Goal: Task Accomplishment & Management: Use online tool/utility

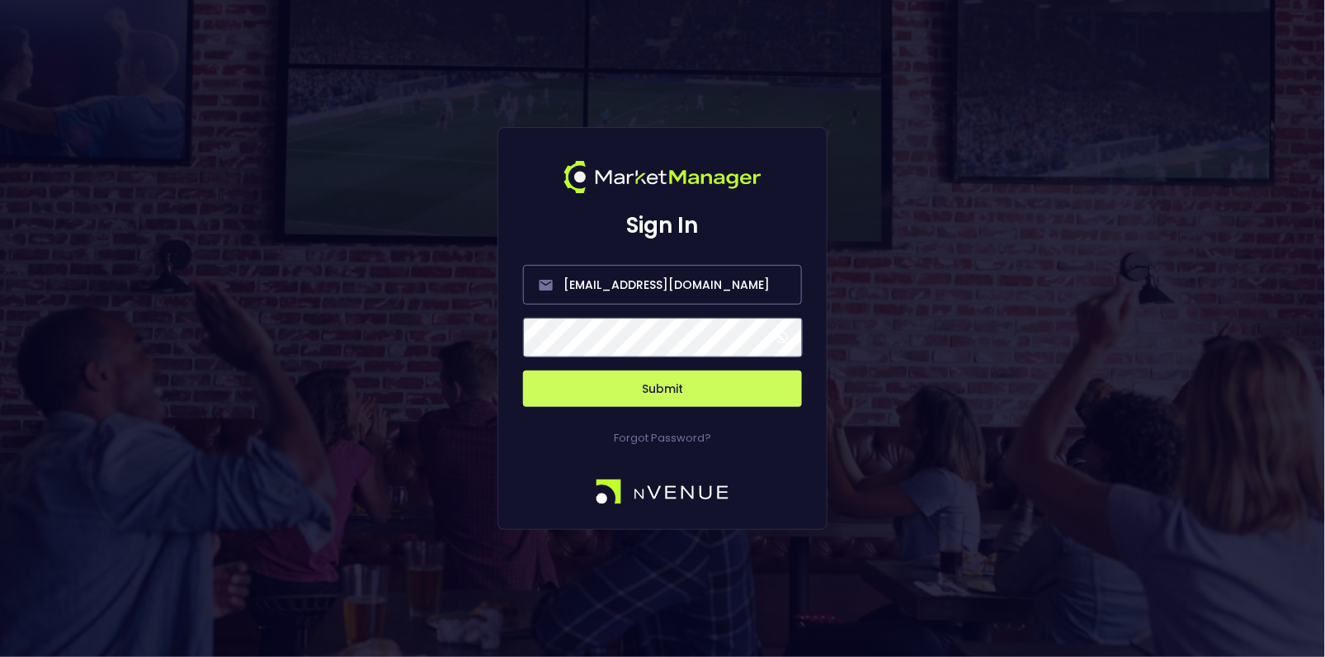
click at [705, 402] on button "Submit" at bounding box center [662, 388] width 279 height 36
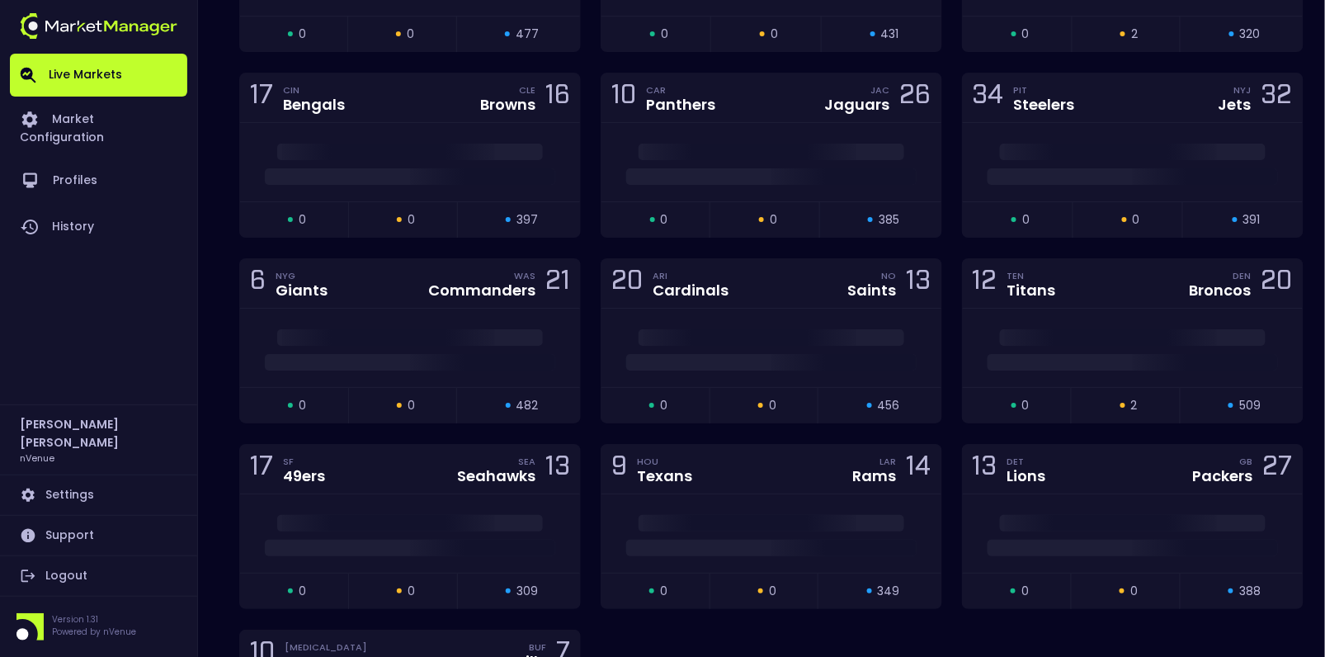
scroll to position [3744, 0]
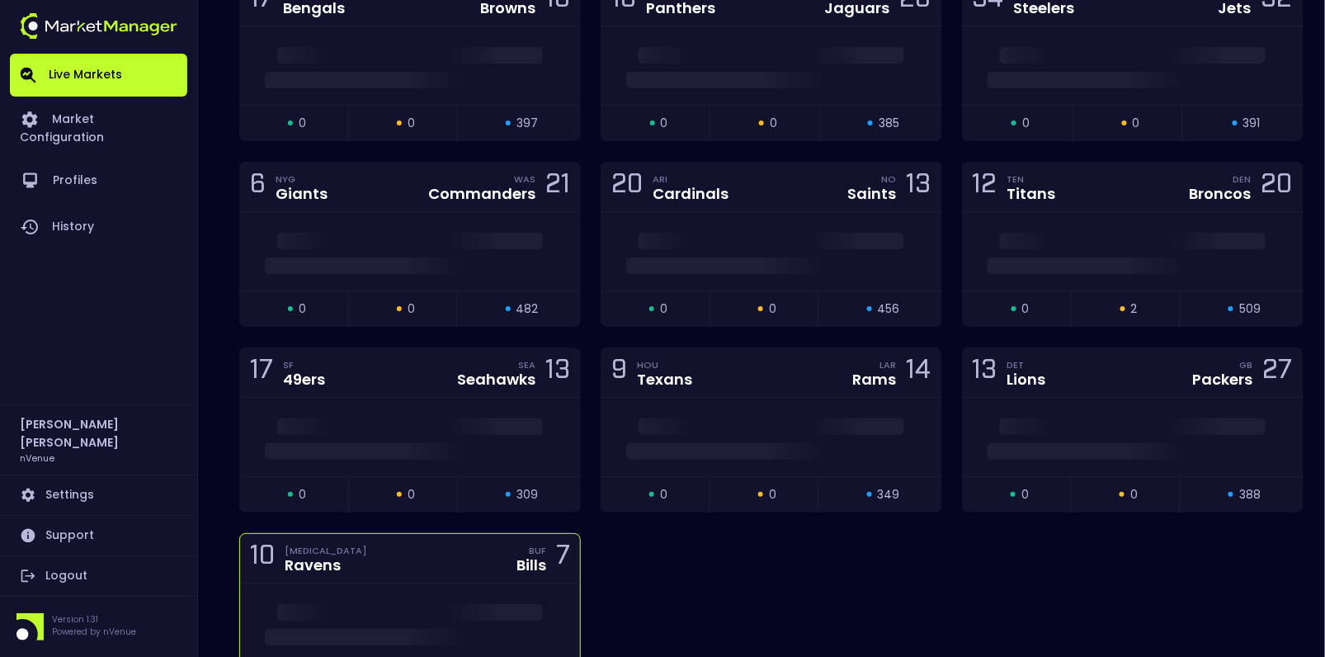
click at [492, 534] on div "10 [MEDICAL_DATA] Ravens BUF Bills 7" at bounding box center [410, 558] width 340 height 49
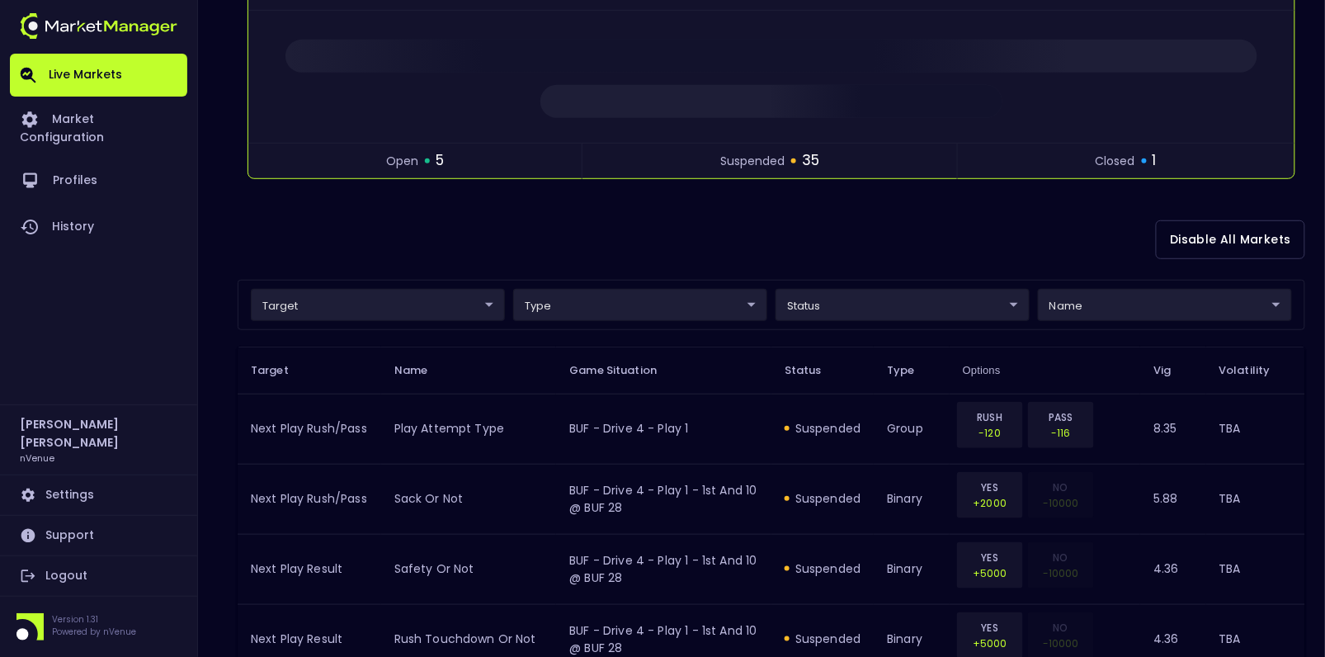
scroll to position [241, 0]
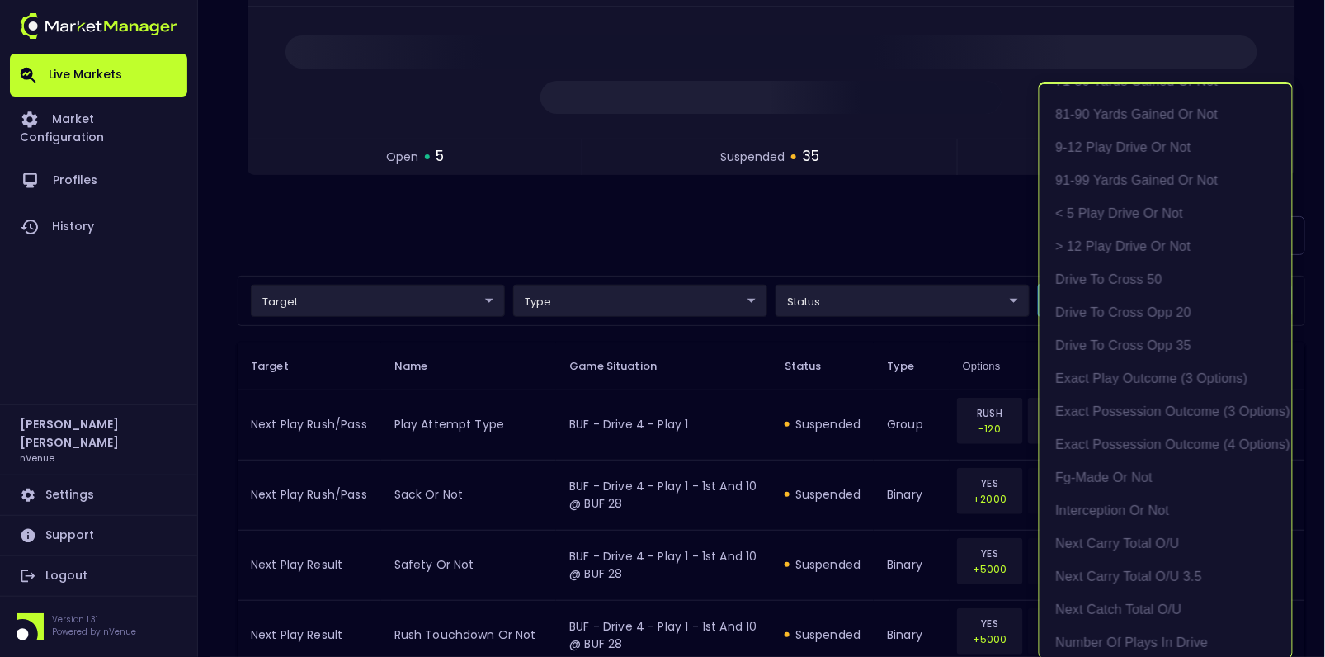
scroll to position [467, 0]
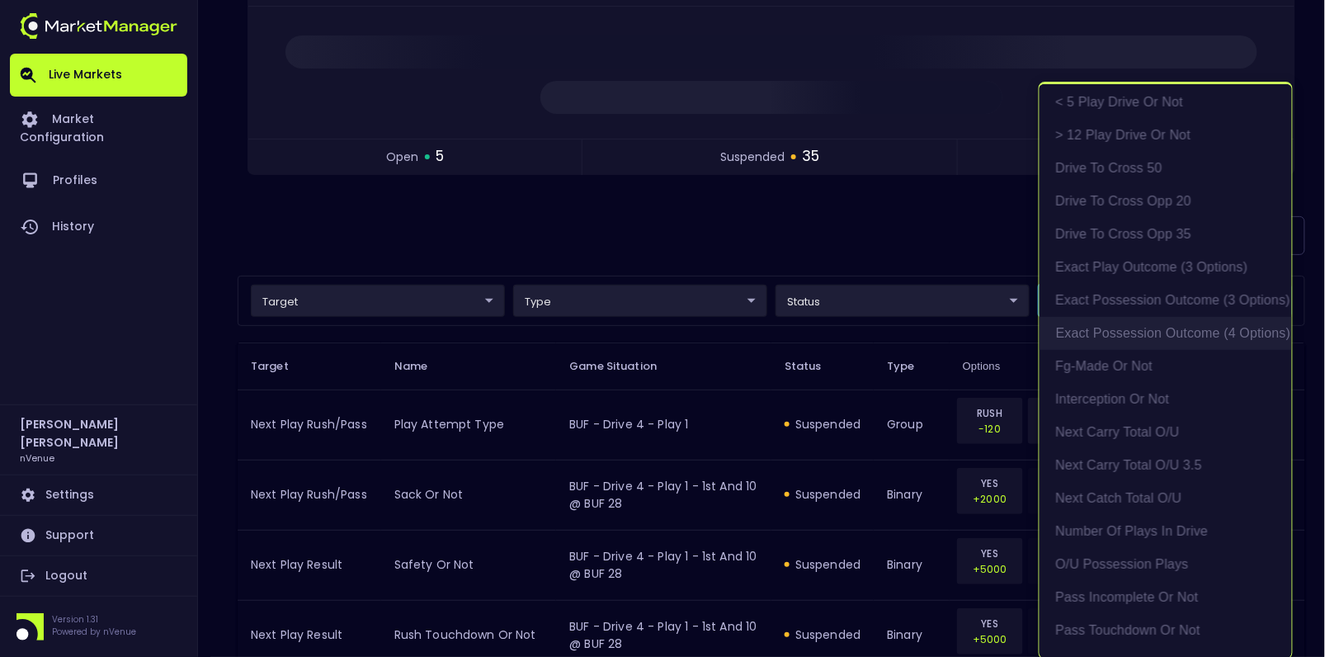
click at [1124, 335] on li "exact possession outcome (4 options)" at bounding box center [1165, 333] width 252 height 33
type input "Possession Result"
type input "group"
type input "exact possession outcome (4 options)"
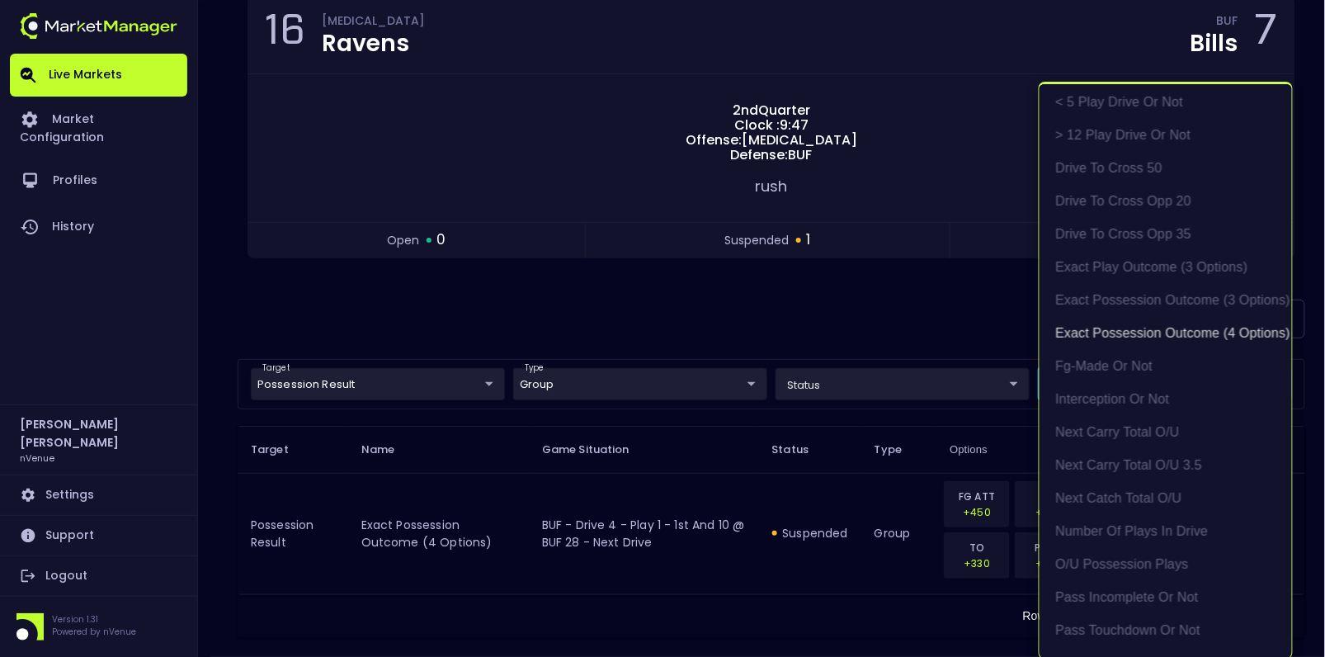
scroll to position [189, 0]
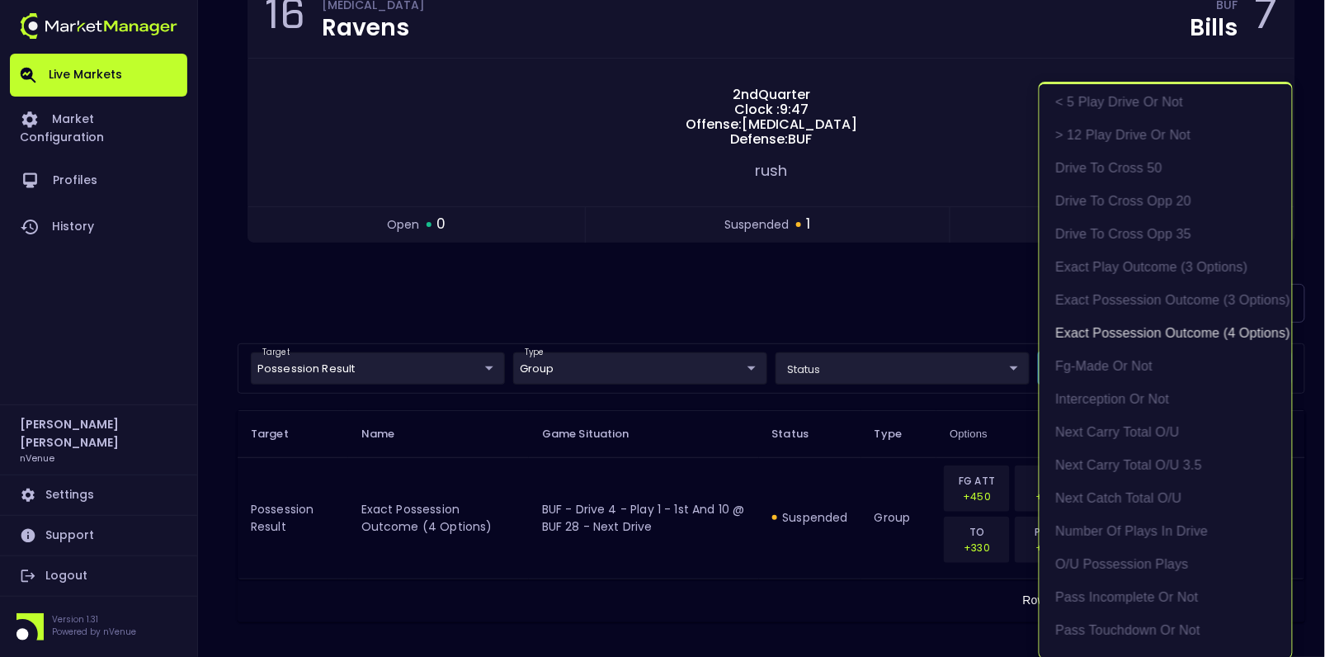
click at [785, 283] on div at bounding box center [662, 328] width 1325 height 657
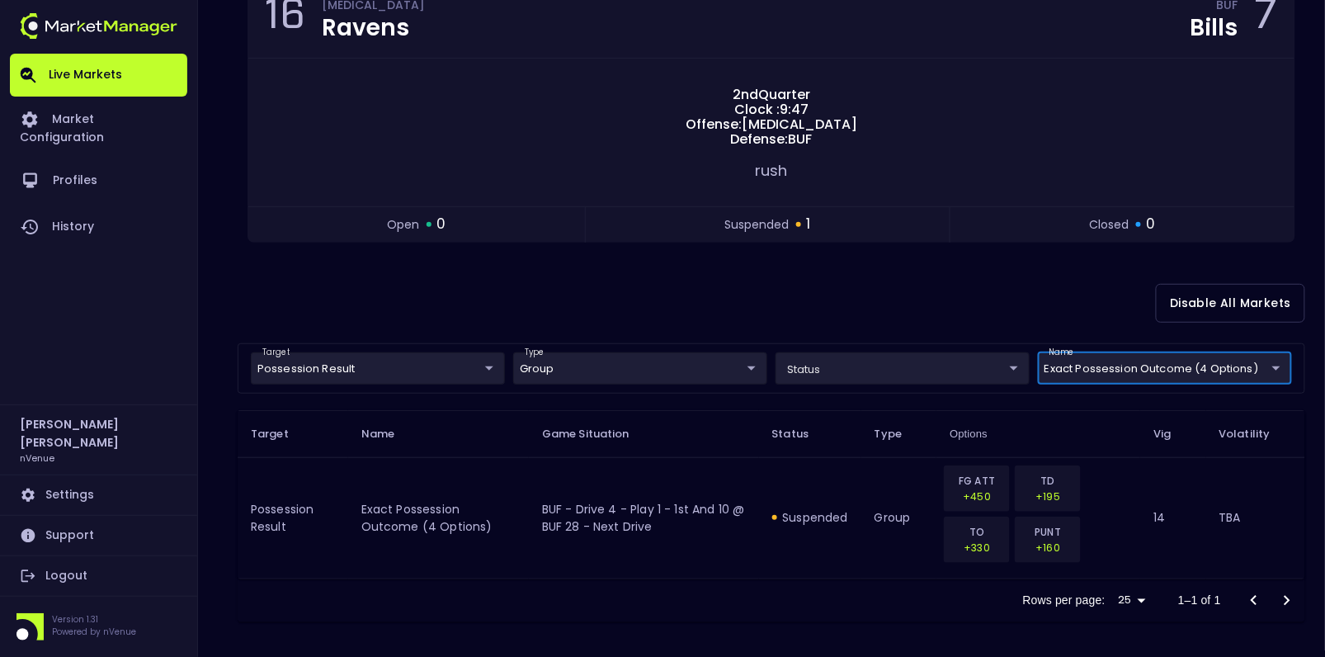
scroll to position [0, 0]
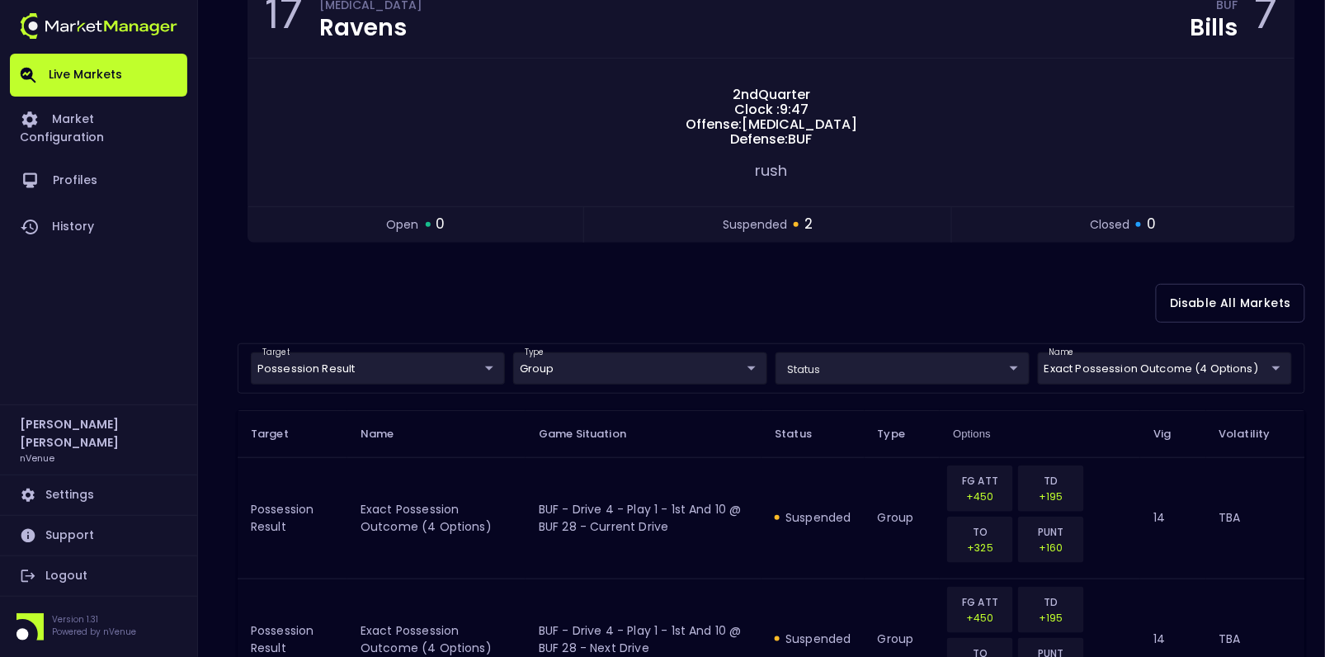
click at [547, 318] on div "Disable All Markets" at bounding box center [771, 303] width 1067 height 80
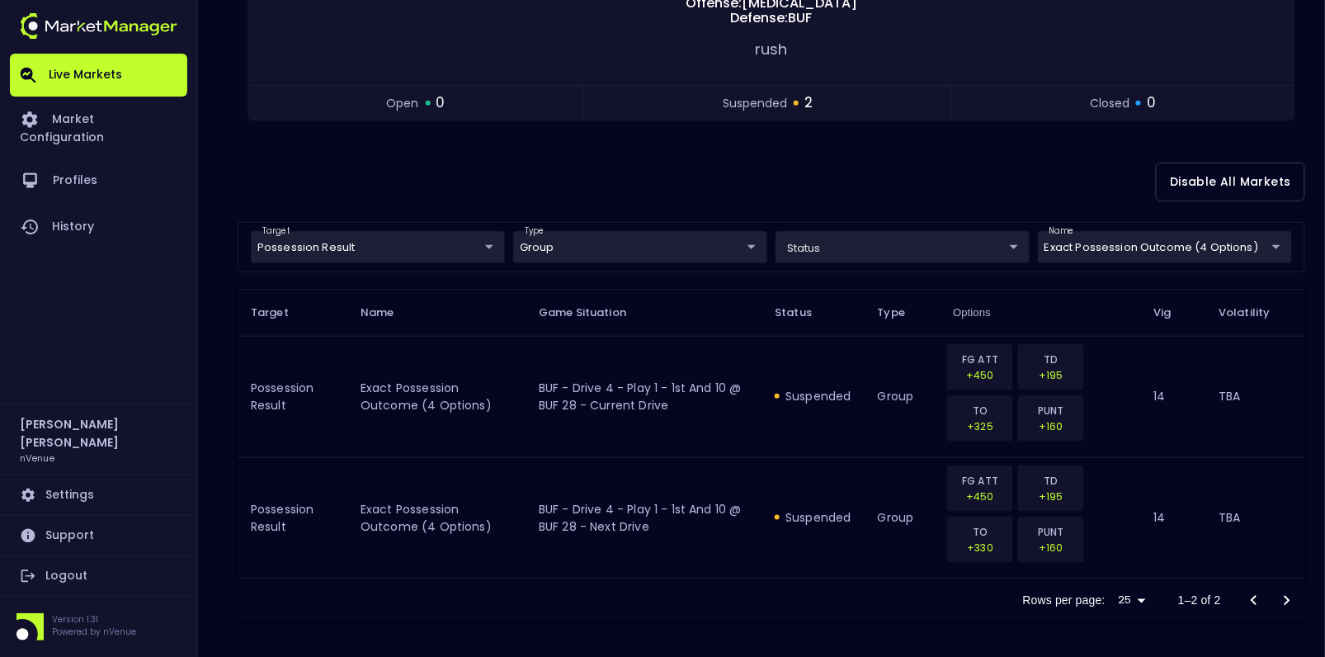
scroll to position [287, 0]
